Goal: Task Accomplishment & Management: Manage account settings

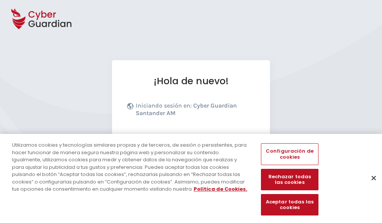
scroll to position [92, 0]
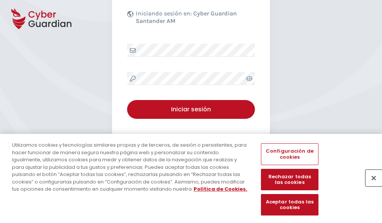
click at [370, 186] on button "Cerrar" at bounding box center [373, 177] width 17 height 17
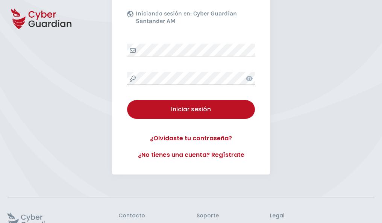
scroll to position [146, 0]
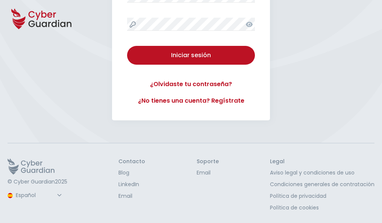
click at [127, 46] on button "Iniciar sesión" at bounding box center [191, 55] width 128 height 19
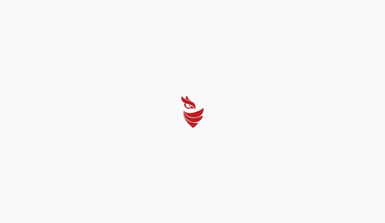
select select "Português (BR)"
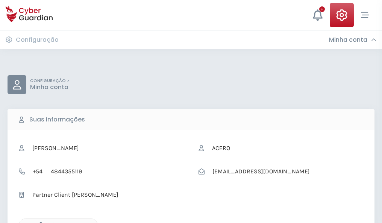
click at [39, 222] on icon "button" at bounding box center [39, 225] width 6 height 6
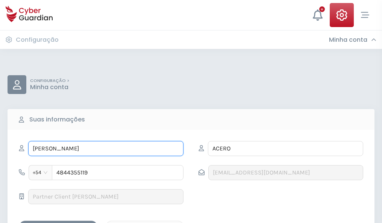
click at [106, 148] on input "BRUNILDA" at bounding box center [105, 148] width 155 height 15
type input "B"
type input "Fausto"
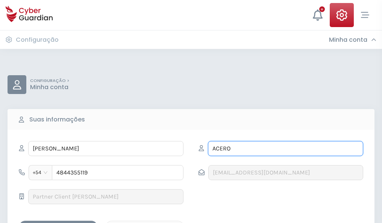
click at [285, 148] on input "ACERO" at bounding box center [285, 148] width 155 height 15
type input "A"
type input "Palomino"
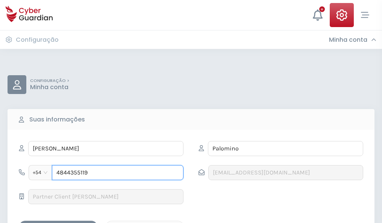
click at [118, 172] on input "4844355119" at bounding box center [117, 172] width 131 height 15
type input "4"
type input "4985078295"
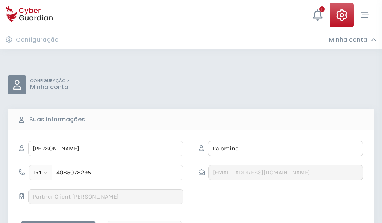
click at [58, 222] on div "Salvar alterações" at bounding box center [58, 226] width 68 height 9
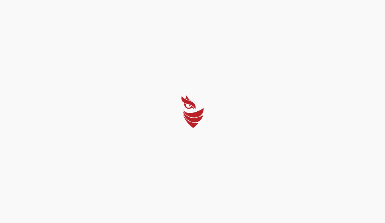
select select "Português (BR)"
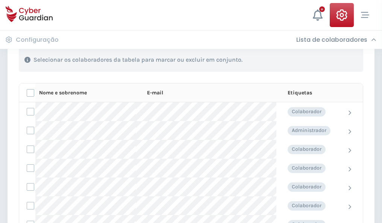
scroll to position [322, 0]
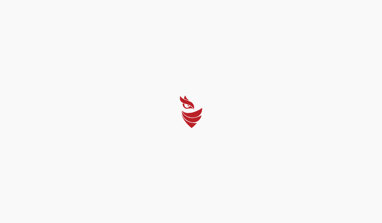
select select "Português (BR)"
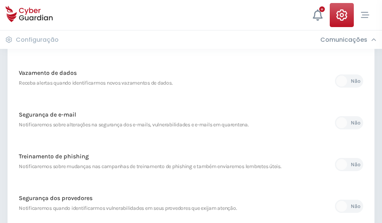
scroll to position [396, 0]
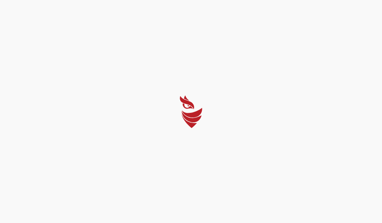
select select "Português (BR)"
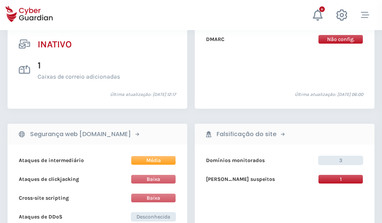
scroll to position [745, 0]
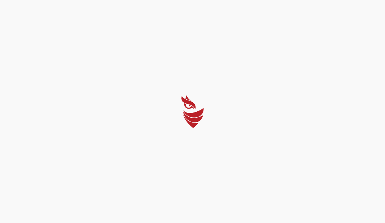
select select "Português (BR)"
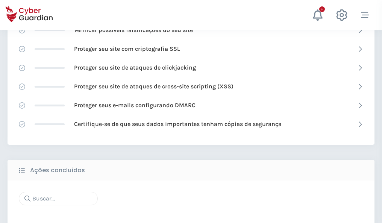
scroll to position [500, 0]
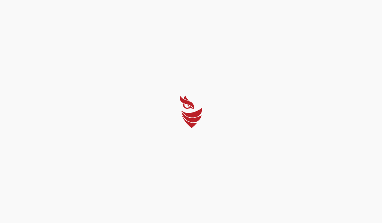
select select "Português (BR)"
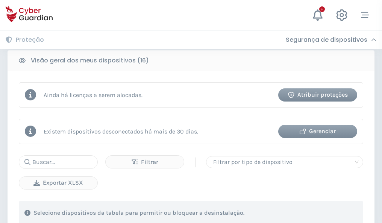
scroll to position [700, 0]
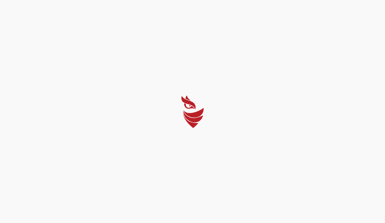
select select "Português (BR)"
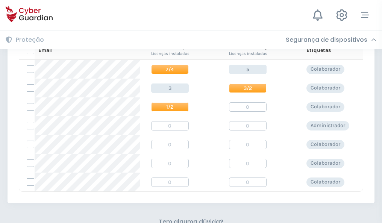
scroll to position [322, 0]
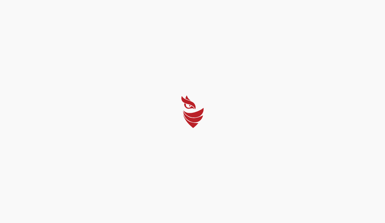
select select "Português (BR)"
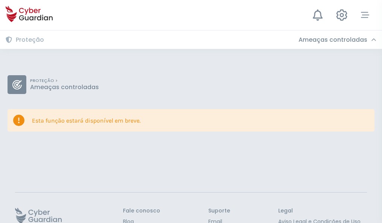
scroll to position [49, 0]
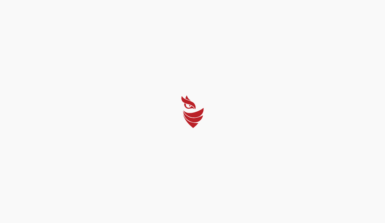
select select "Português (BR)"
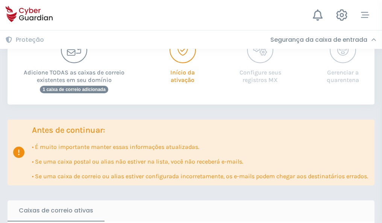
scroll to position [458, 0]
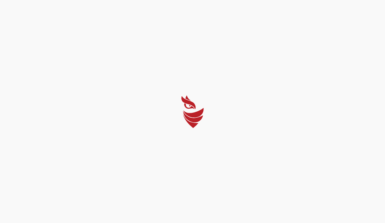
select select "Português (BR)"
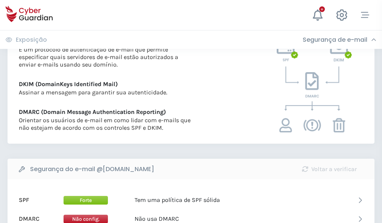
scroll to position [405, 0]
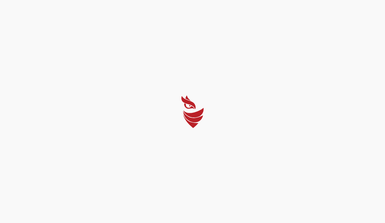
select select "Português (BR)"
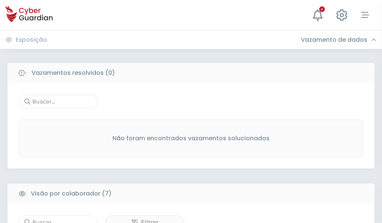
scroll to position [621, 0]
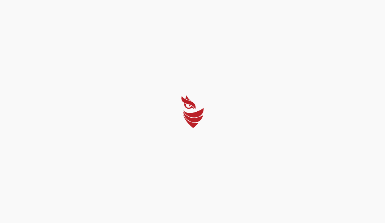
select select "Português (BR)"
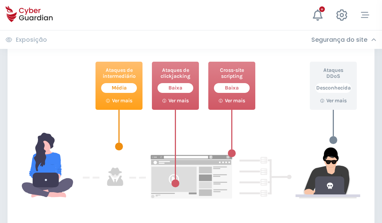
scroll to position [409, 0]
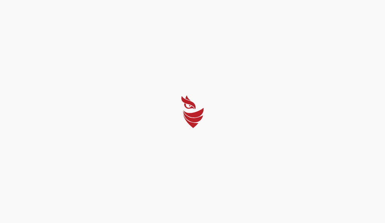
select select "Português (BR)"
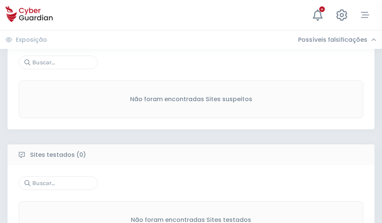
scroll to position [393, 0]
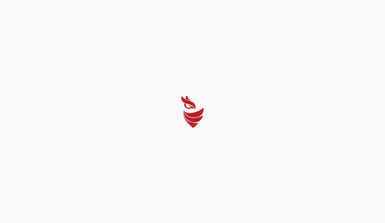
select select "Português (BR)"
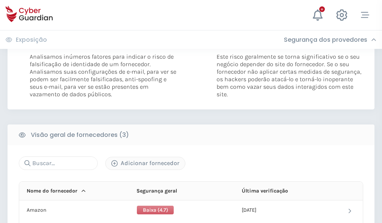
scroll to position [420, 0]
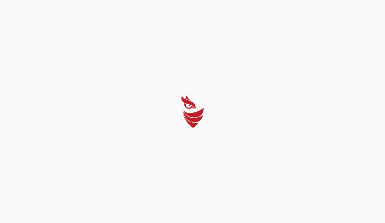
select select "Português (BR)"
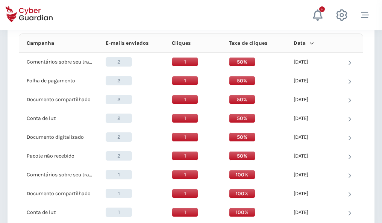
scroll to position [674, 0]
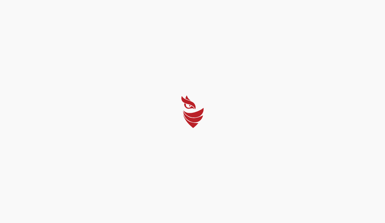
select select "Português (BR)"
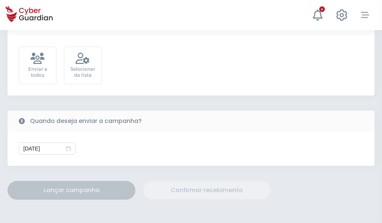
scroll to position [275, 0]
